Goal: Task Accomplishment & Management: Manage account settings

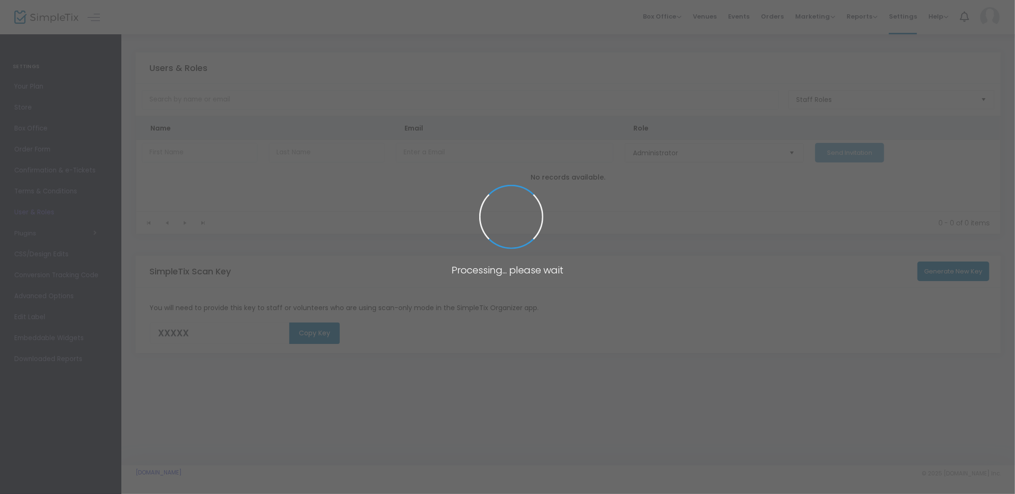
type input "AGOIH"
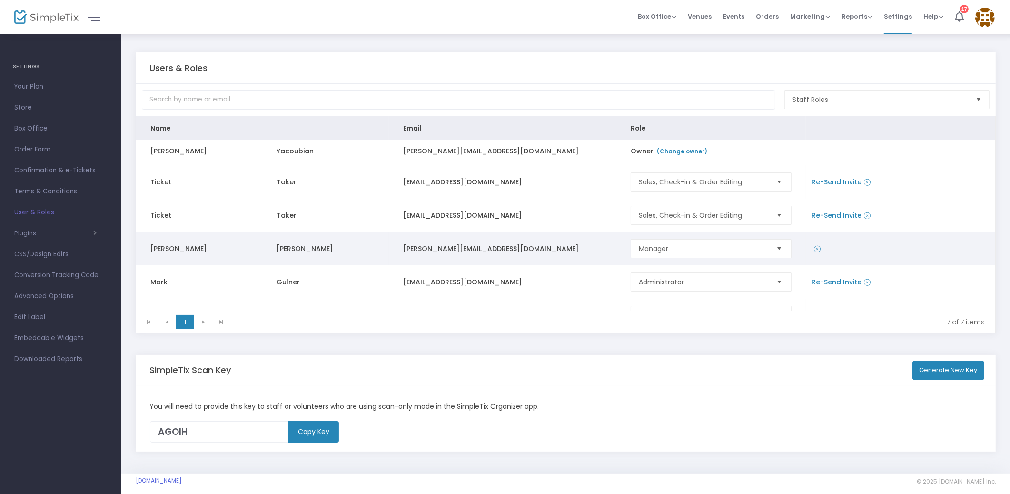
scroll to position [42, 0]
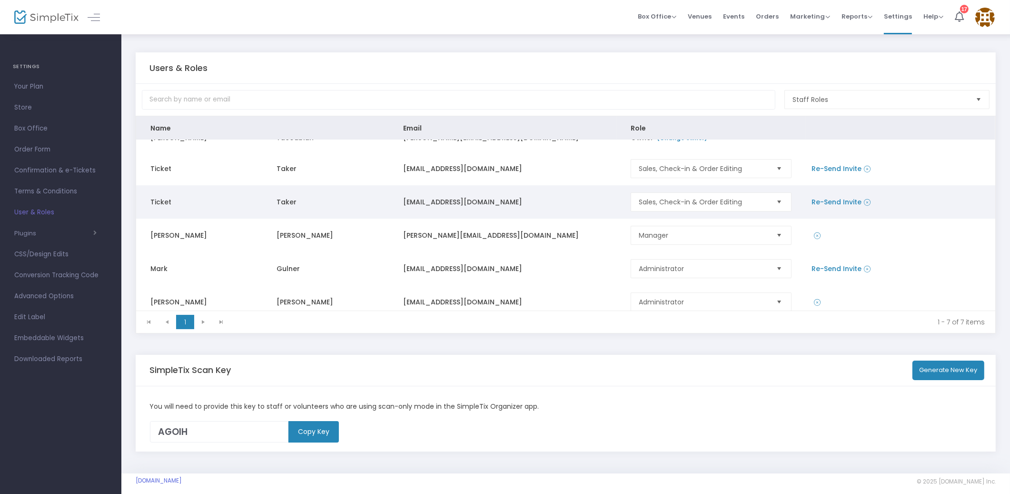
click at [864, 202] on icon "Data table" at bounding box center [867, 203] width 7 height 10
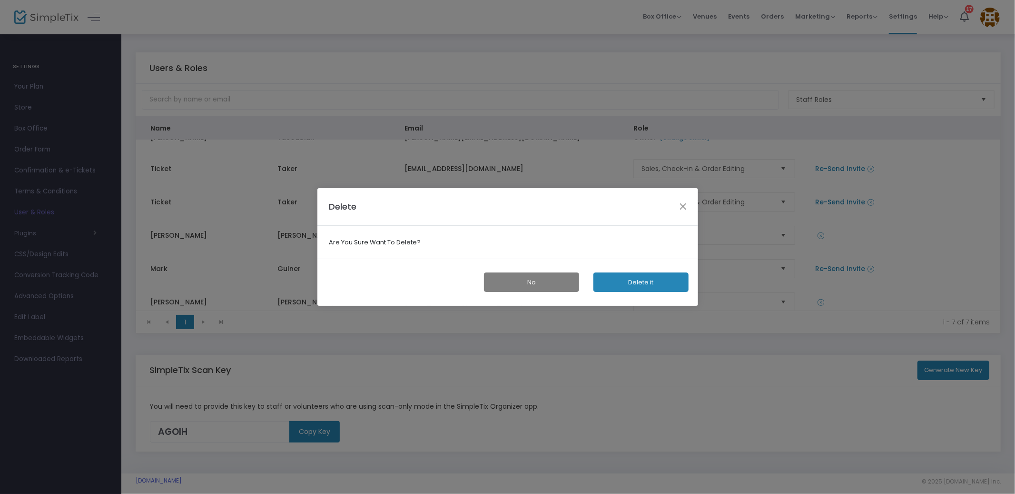
click at [659, 281] on button "Delete it" at bounding box center [641, 282] width 95 height 20
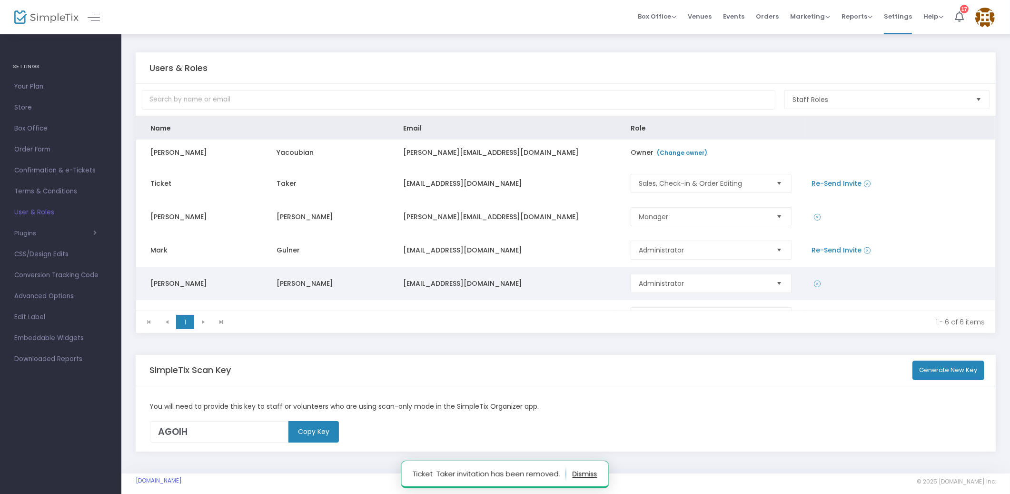
scroll to position [0, 0]
